Goal: Information Seeking & Learning: Learn about a topic

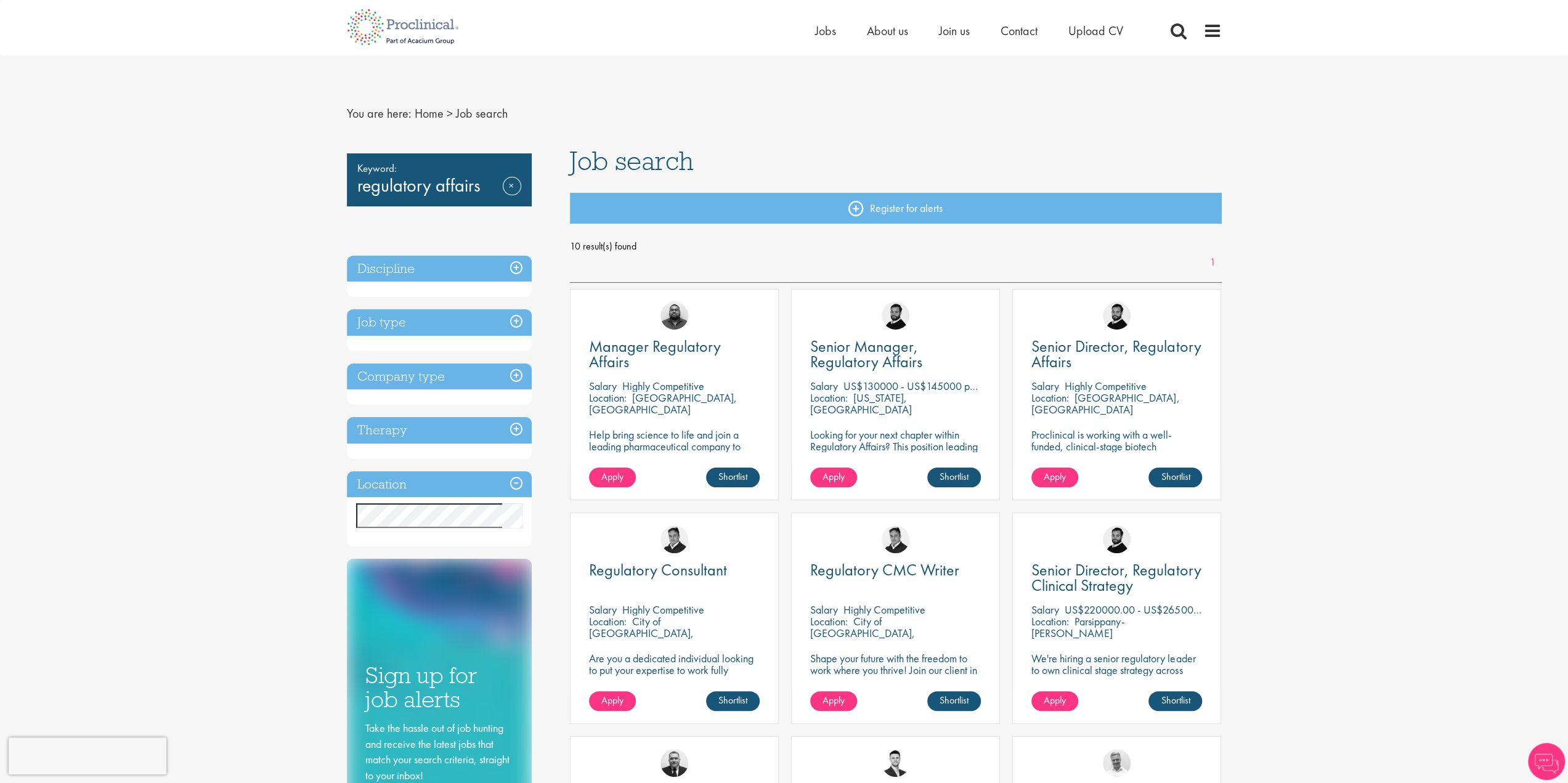
click at [494, 322] on h3 "Job type" at bounding box center [438, 322] width 185 height 26
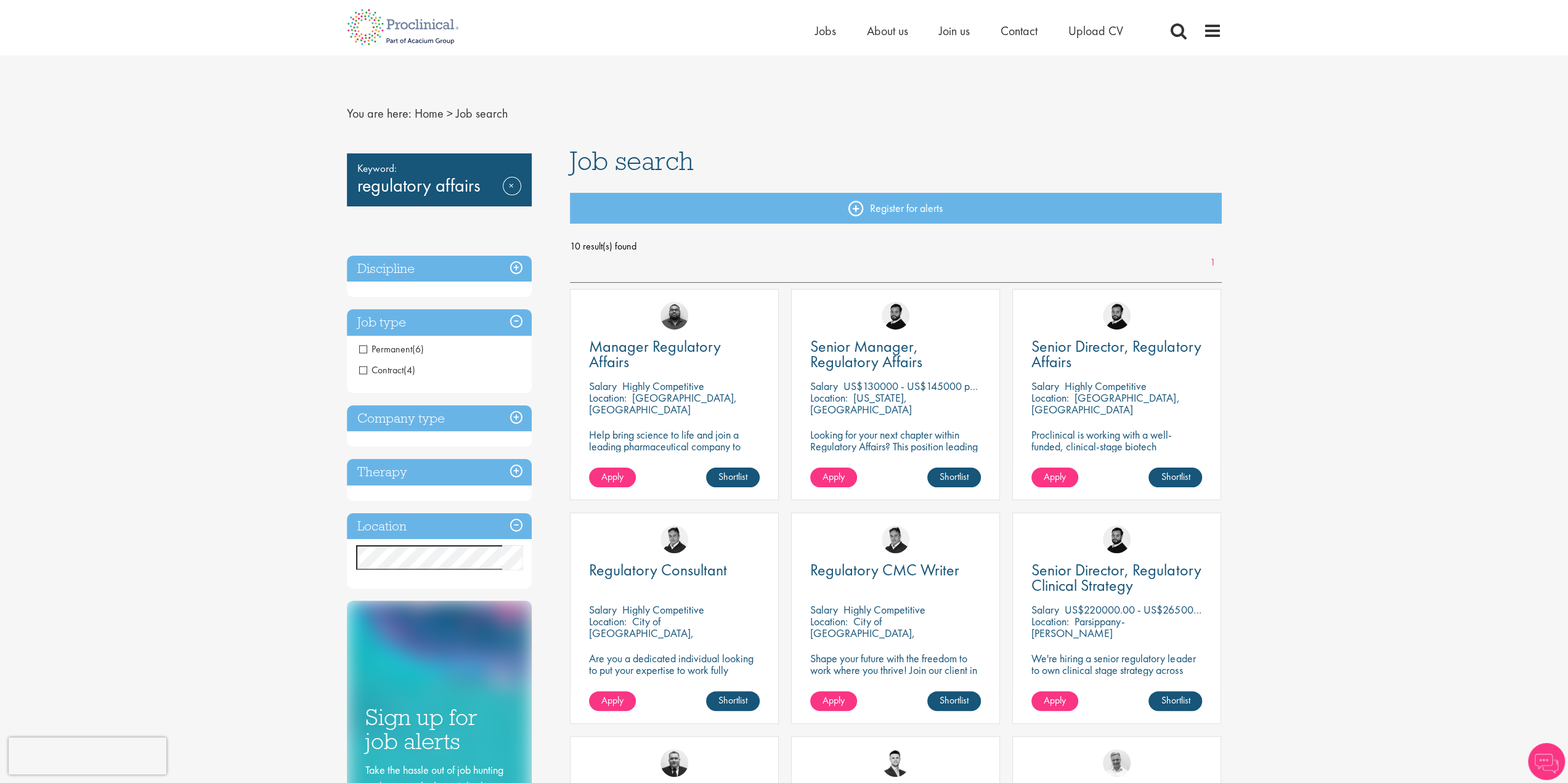
click at [364, 374] on span "Contract" at bounding box center [381, 370] width 45 height 13
